Goal: Task Accomplishment & Management: Manage account settings

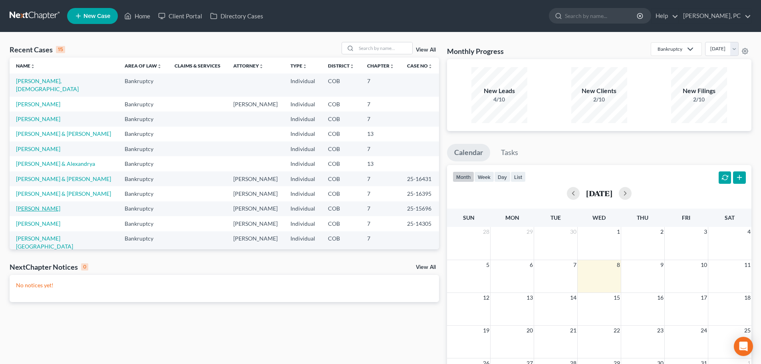
click at [38, 205] on link "[PERSON_NAME]" at bounding box center [38, 208] width 44 height 7
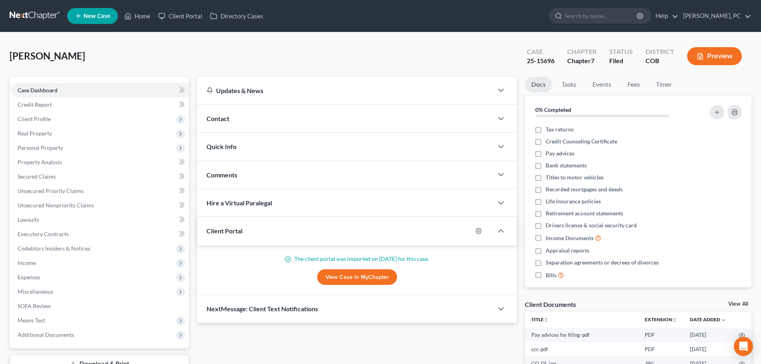
click at [194, 167] on div "Updates & News × Colorado District Notes: Take a look at NextChapter's District…" at bounding box center [357, 280] width 328 height 407
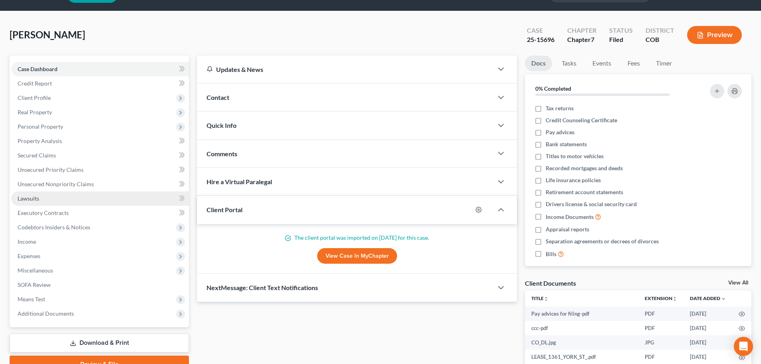
scroll to position [40, 0]
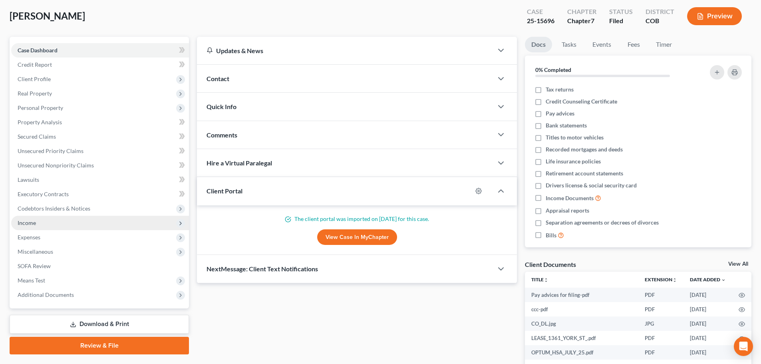
click at [32, 220] on span "Income" at bounding box center [27, 222] width 18 height 7
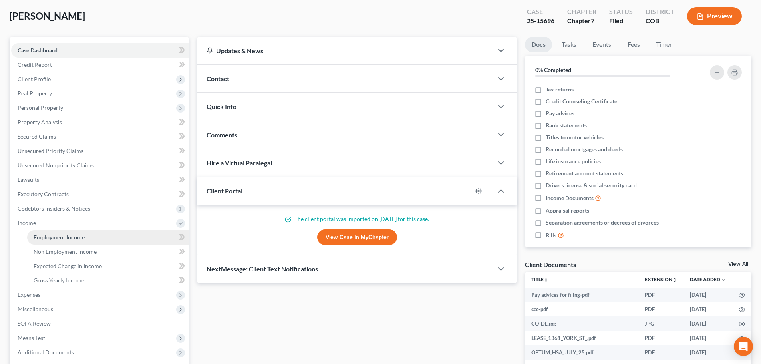
click at [64, 232] on link "Employment Income" at bounding box center [108, 237] width 162 height 14
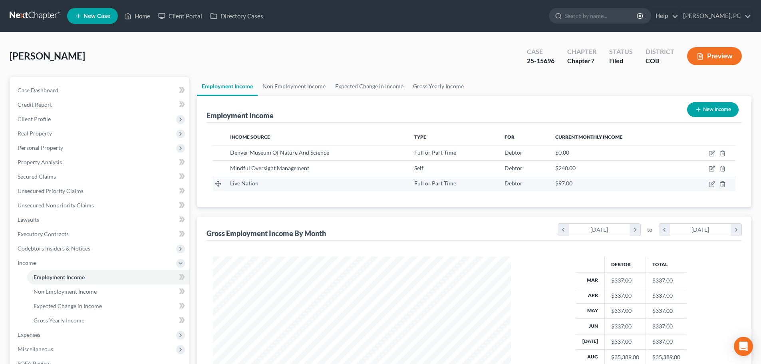
scroll to position [149, 314]
click at [398, 108] on div "Employment Income New Income" at bounding box center [473, 109] width 535 height 27
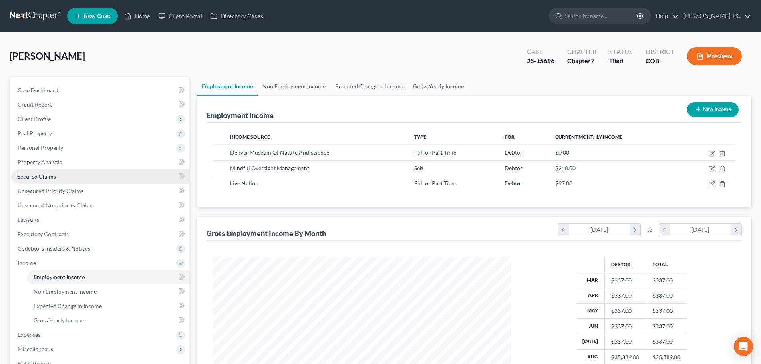
click at [36, 178] on span "Secured Claims" at bounding box center [37, 176] width 38 height 7
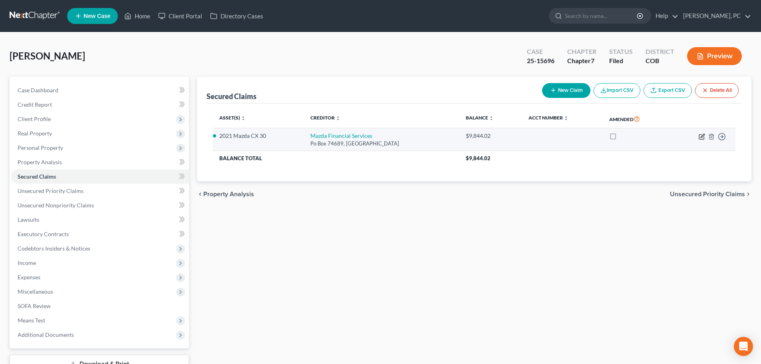
click at [701, 139] on icon "button" at bounding box center [701, 136] width 5 height 5
select select "14"
select select "0"
select select "4"
select select "0"
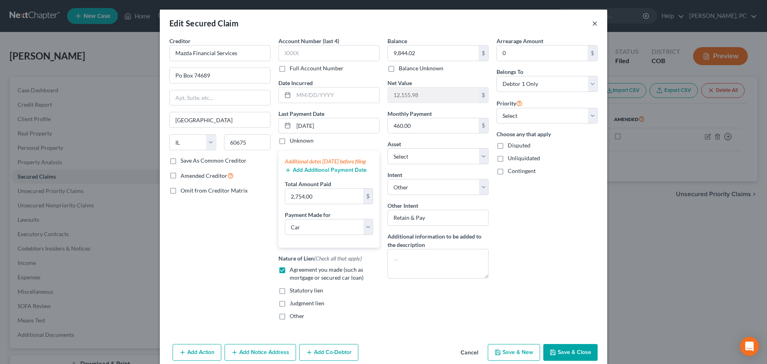
click at [592, 23] on button "×" at bounding box center [595, 23] width 6 height 10
